Goal: Navigation & Orientation: Find specific page/section

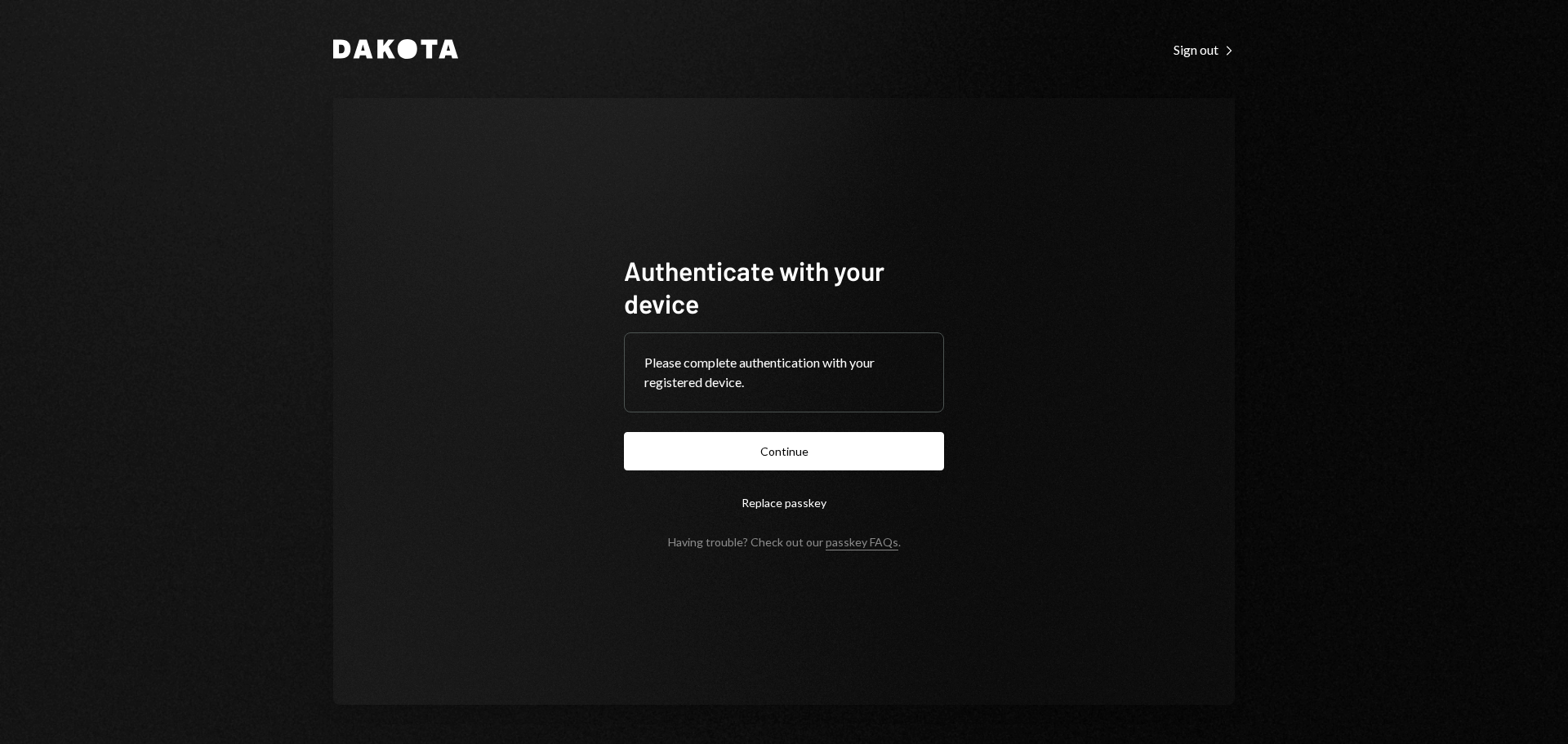
click at [831, 451] on button "Continue" at bounding box center [784, 451] width 320 height 38
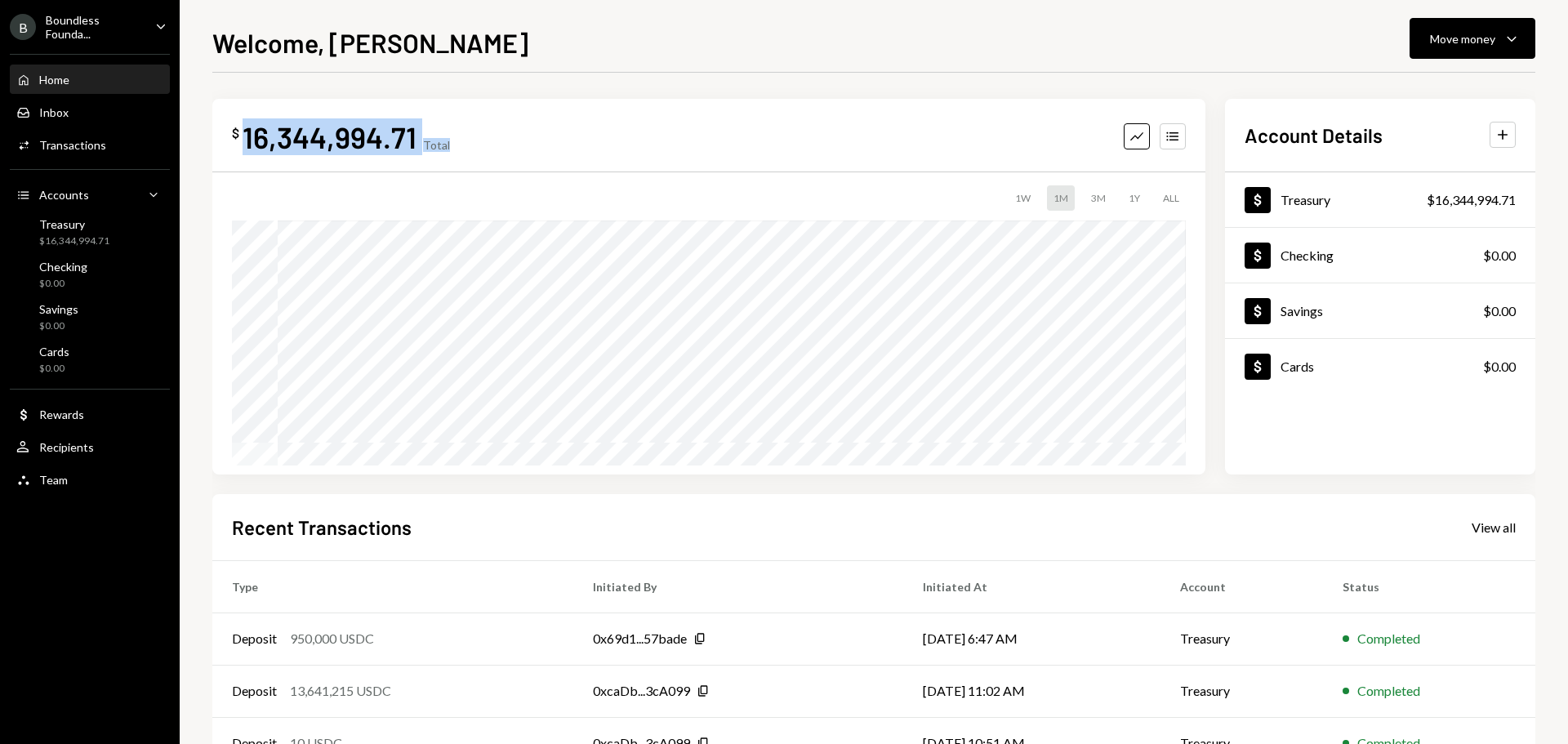
drag, startPoint x: 245, startPoint y: 138, endPoint x: 534, endPoint y: 147, distance: 289.1
click at [534, 147] on div "$ 16,344,994.71 Total Graph Accounts" at bounding box center [709, 137] width 954 height 37
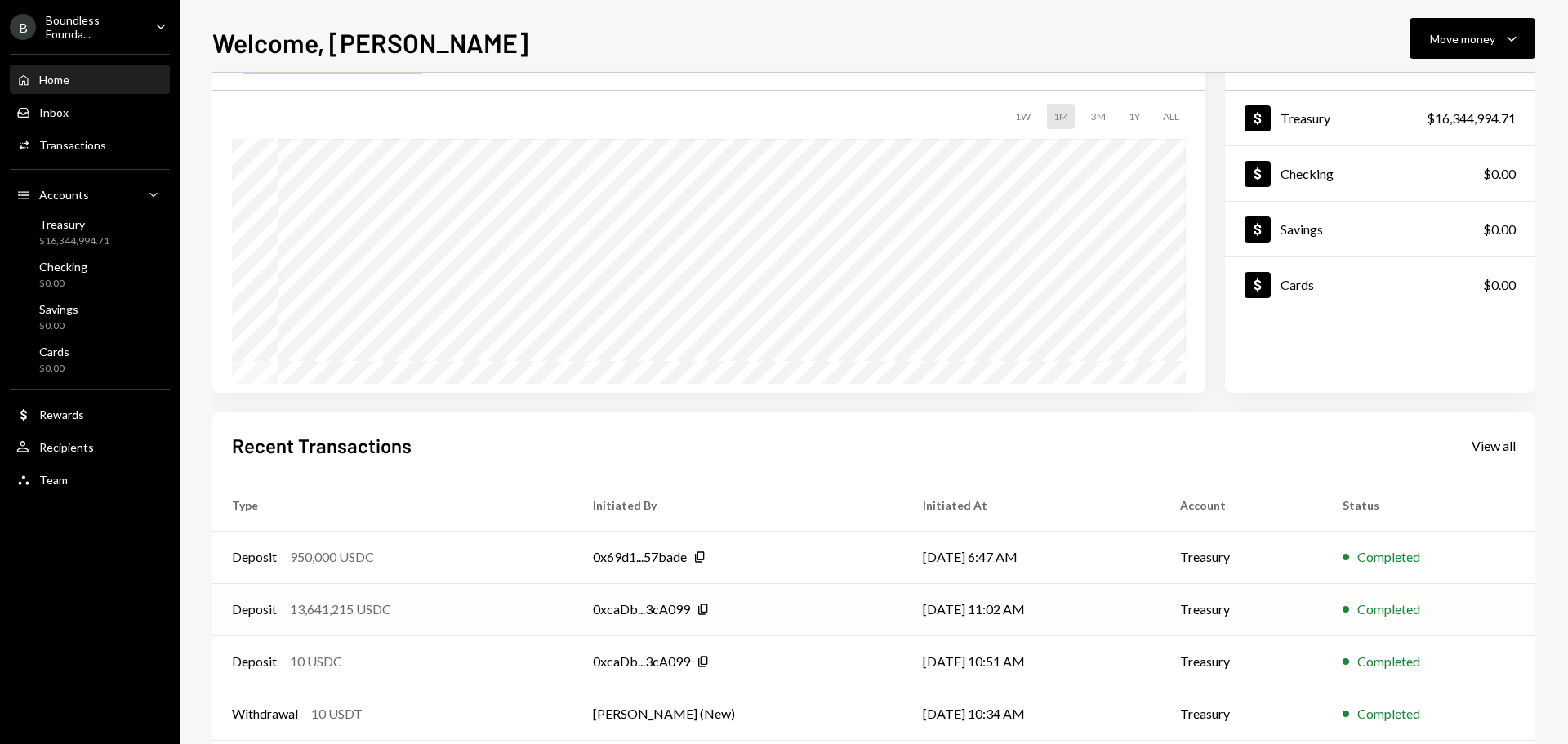
scroll to position [163, 0]
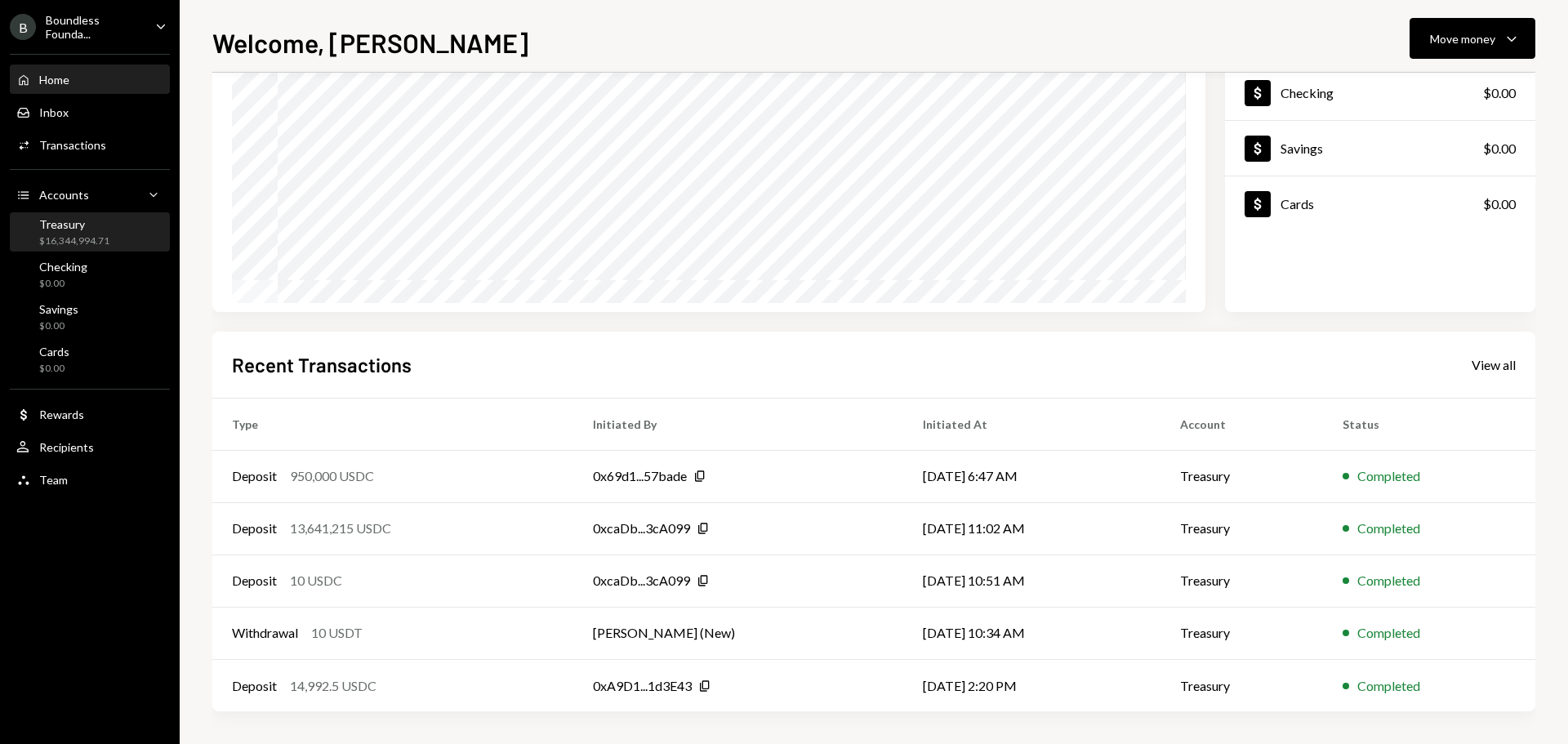
click at [92, 229] on div "Treasury" at bounding box center [74, 224] width 71 height 14
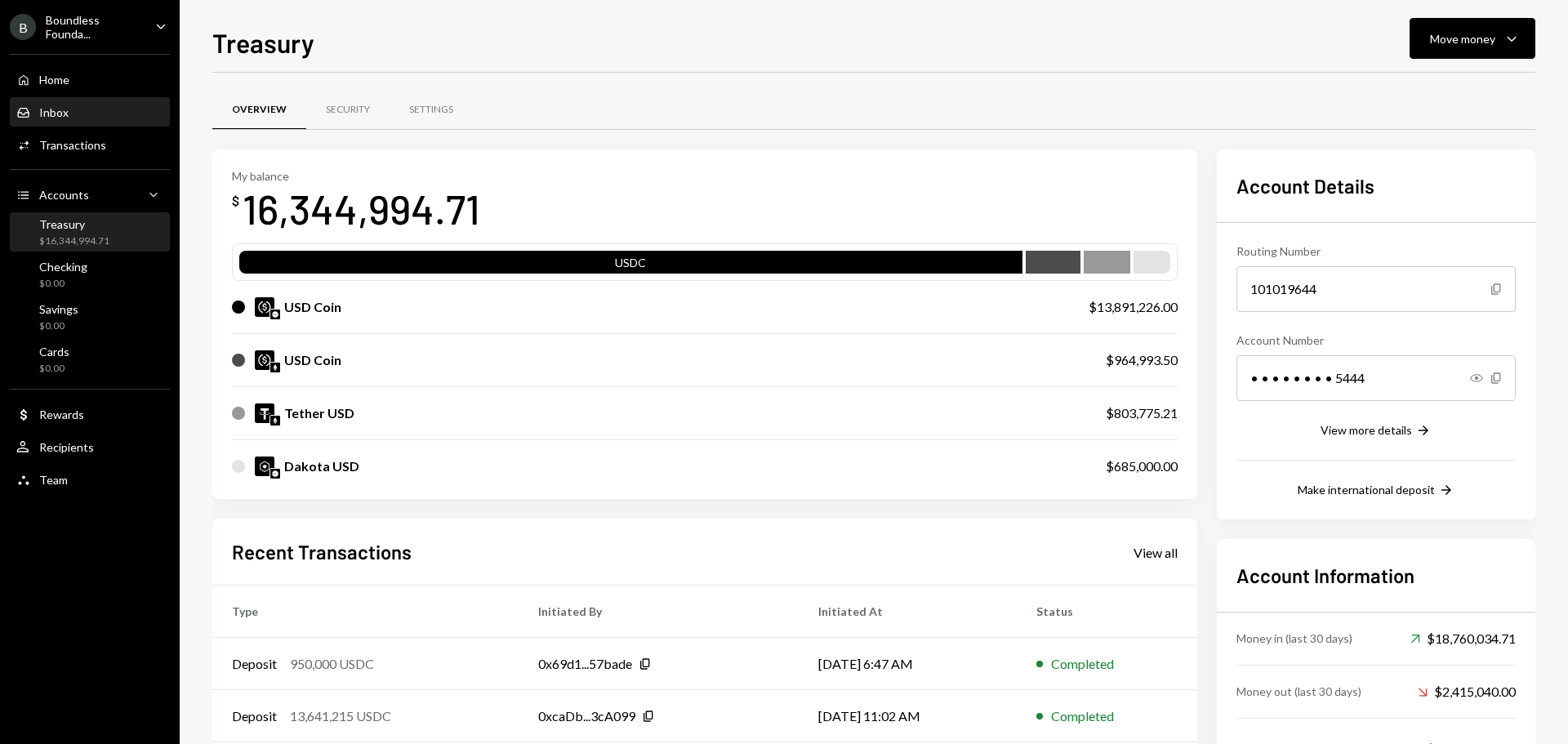
click at [62, 117] on div "Inbox" at bounding box center [54, 112] width 30 height 14
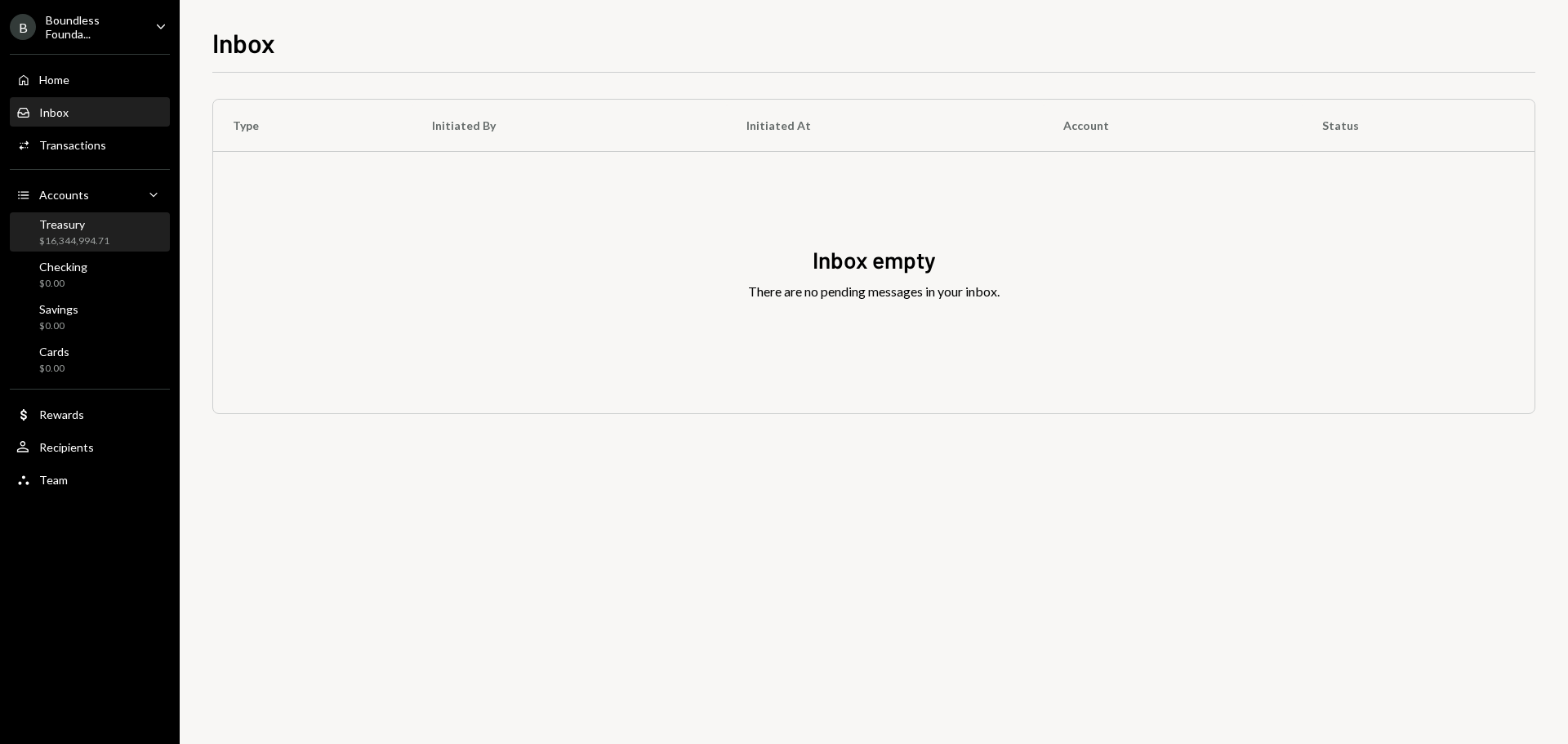
click at [46, 234] on div "$16,344,994.71" at bounding box center [74, 241] width 71 height 14
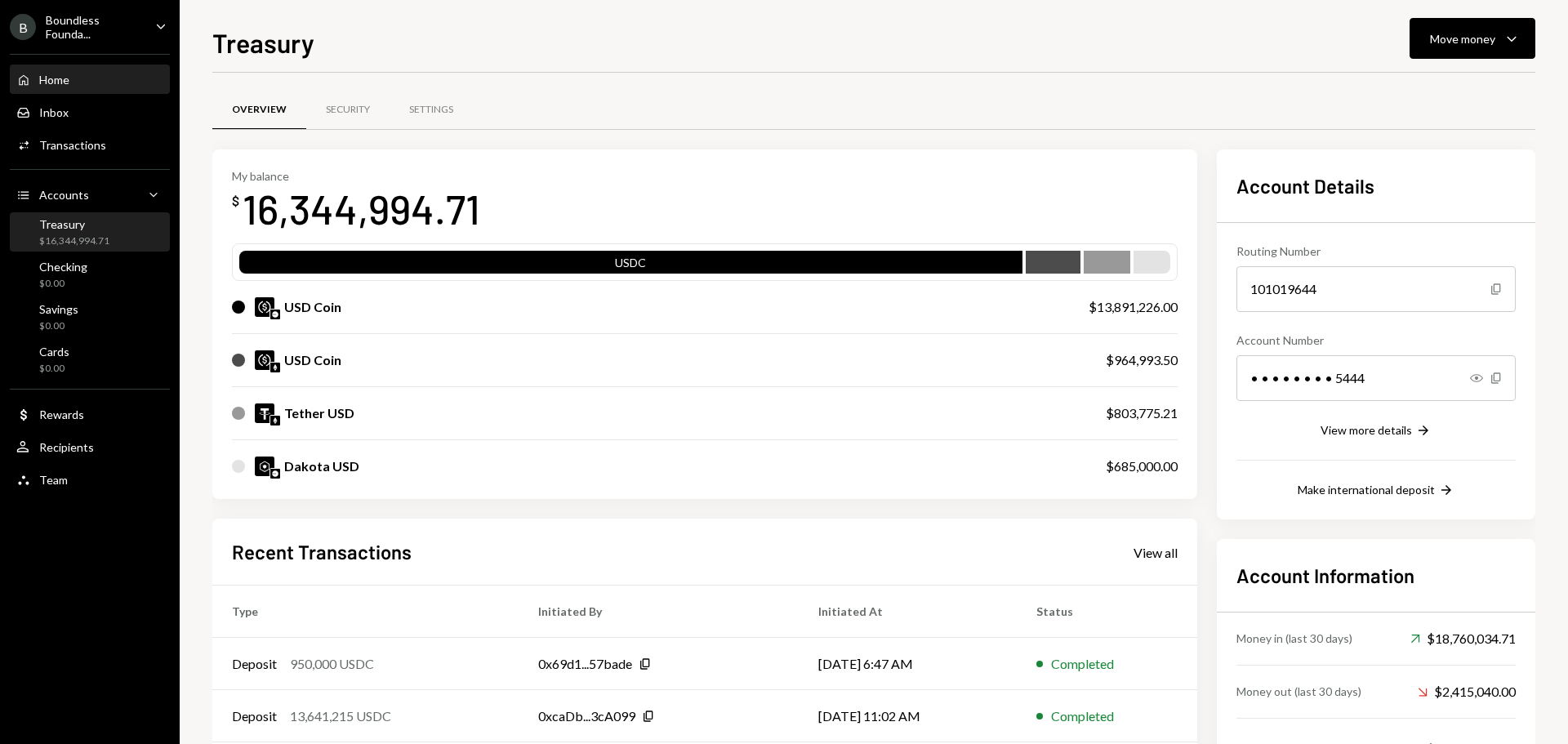
click at [59, 76] on div "Home" at bounding box center [54, 79] width 31 height 14
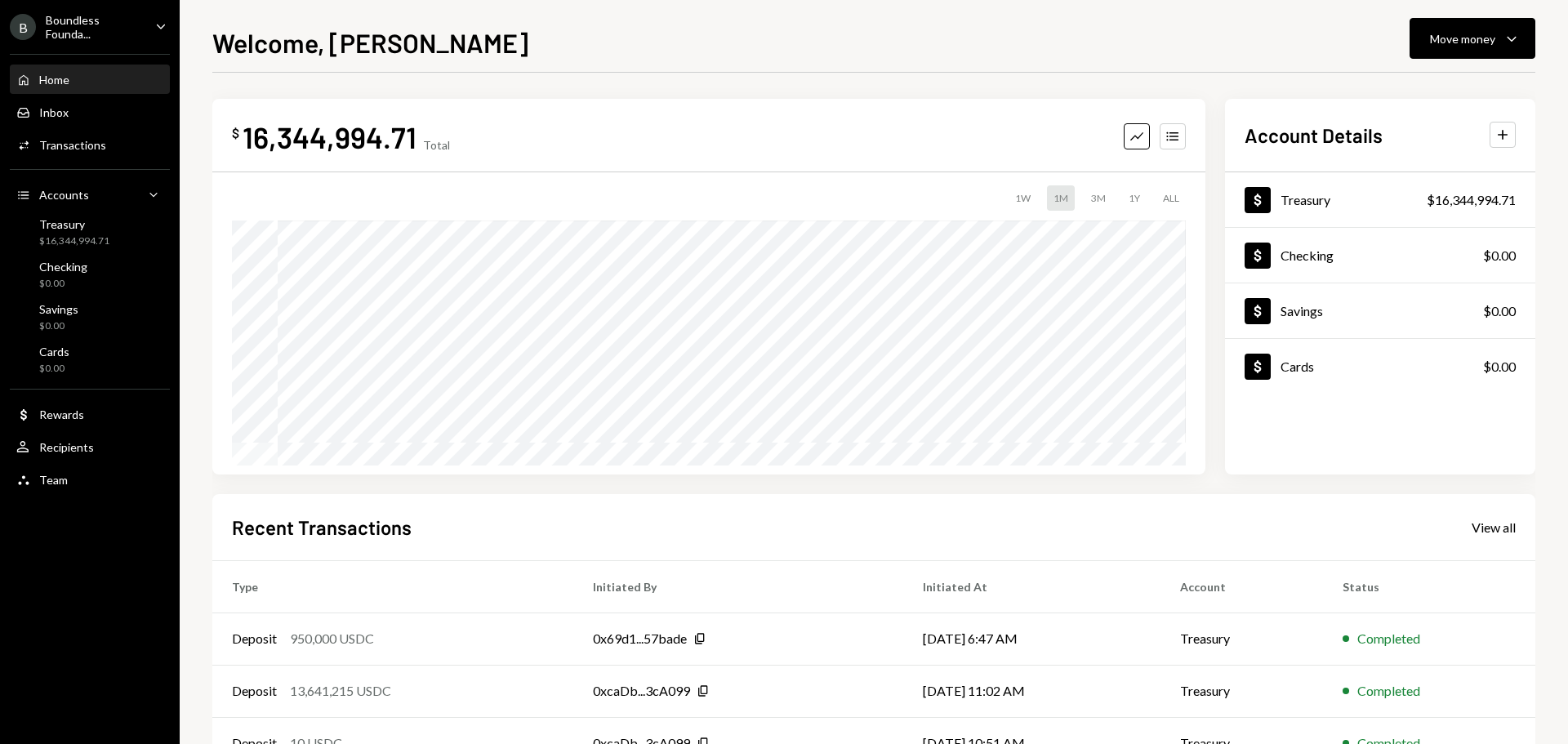
scroll to position [163, 0]
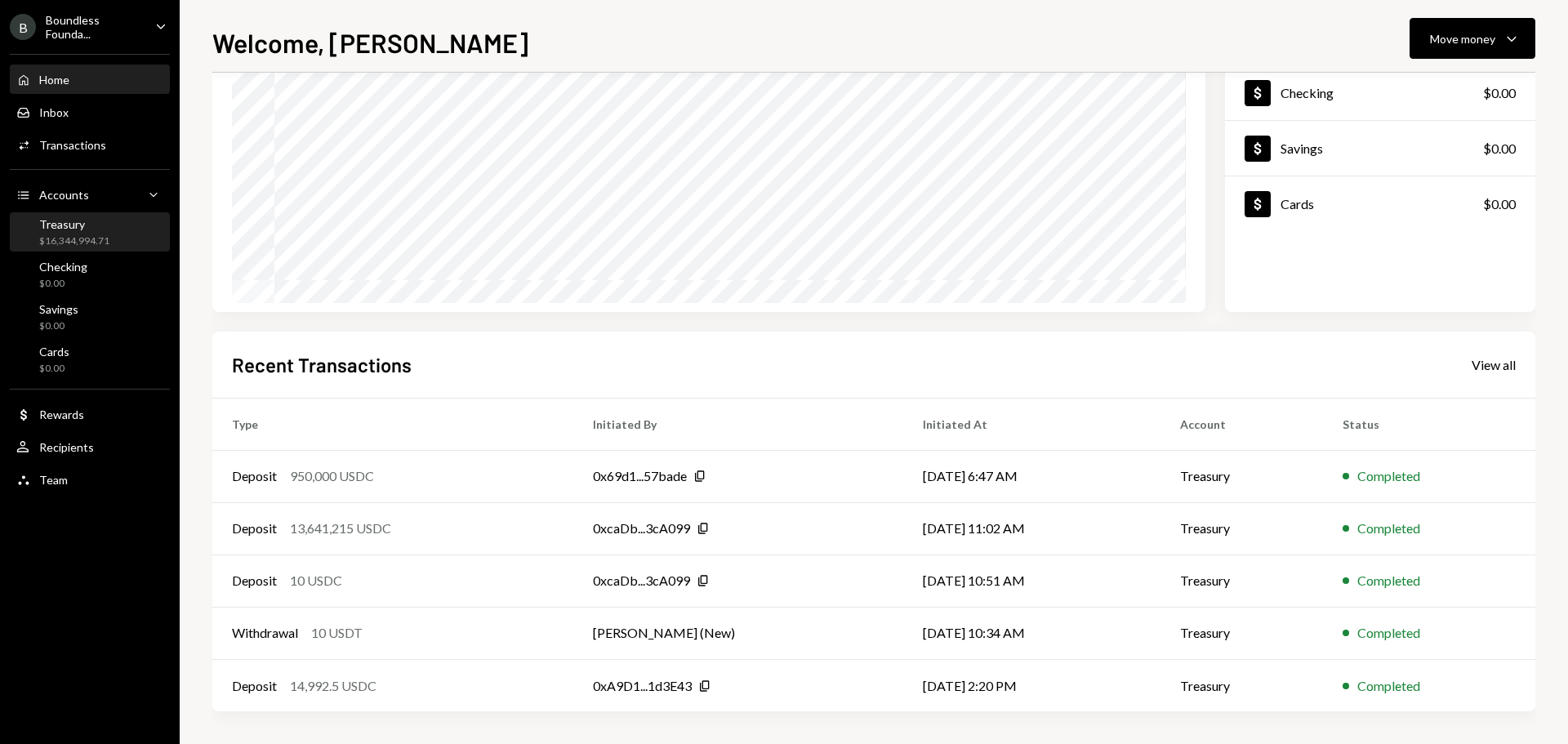
click at [76, 246] on div "$16,344,994.71" at bounding box center [74, 241] width 71 height 14
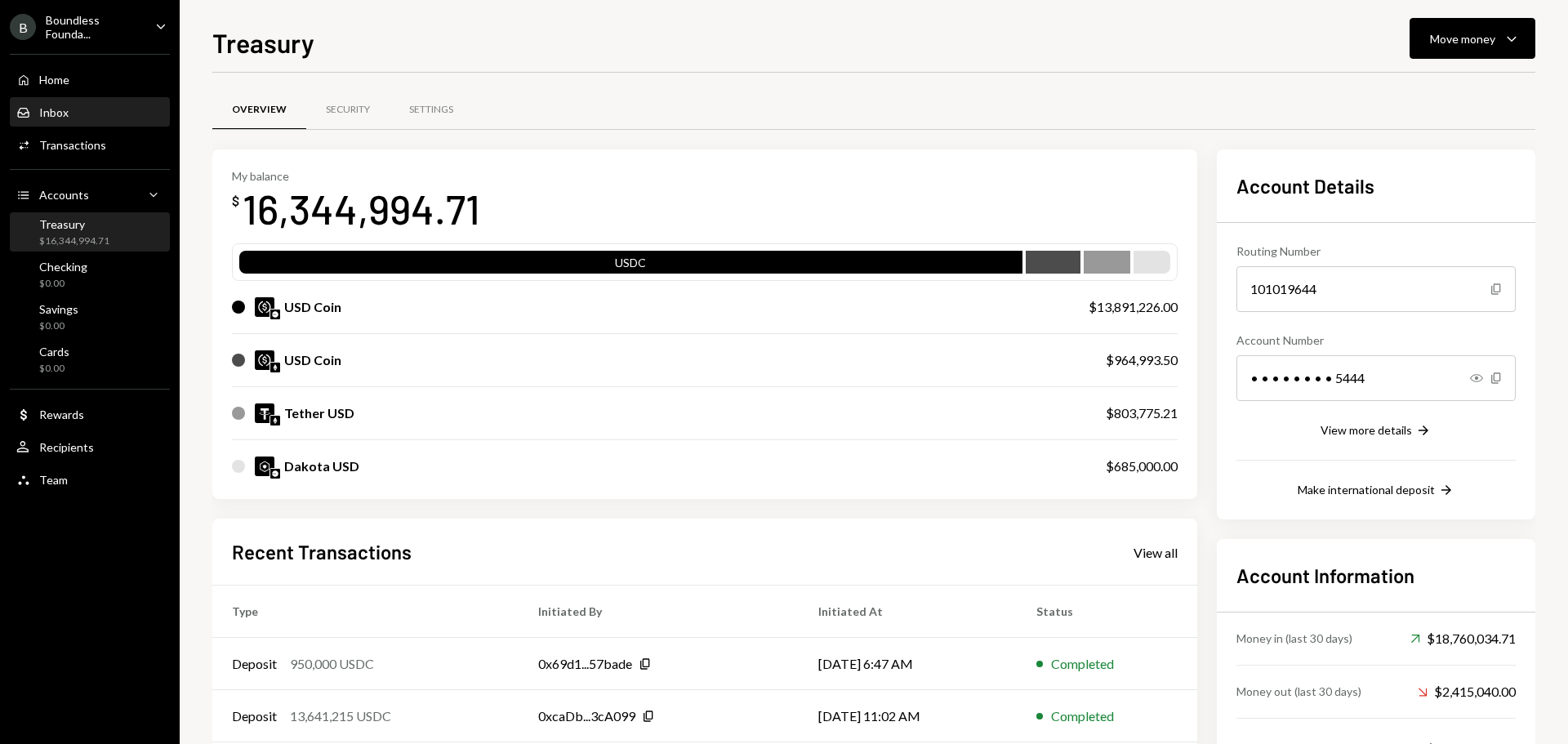
click at [84, 120] on div "Inbox Inbox" at bounding box center [90, 113] width 147 height 28
